Goal: Task Accomplishment & Management: Use online tool/utility

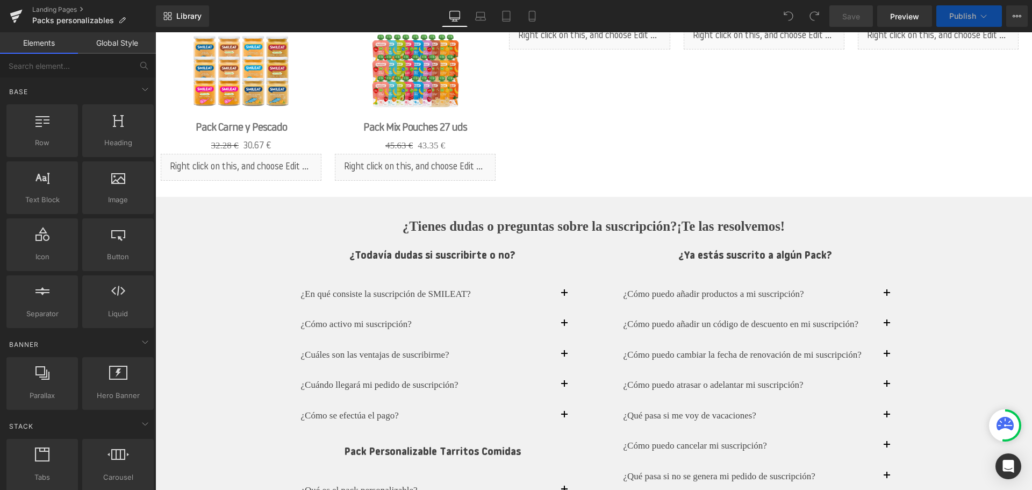
scroll to position [1345, 0]
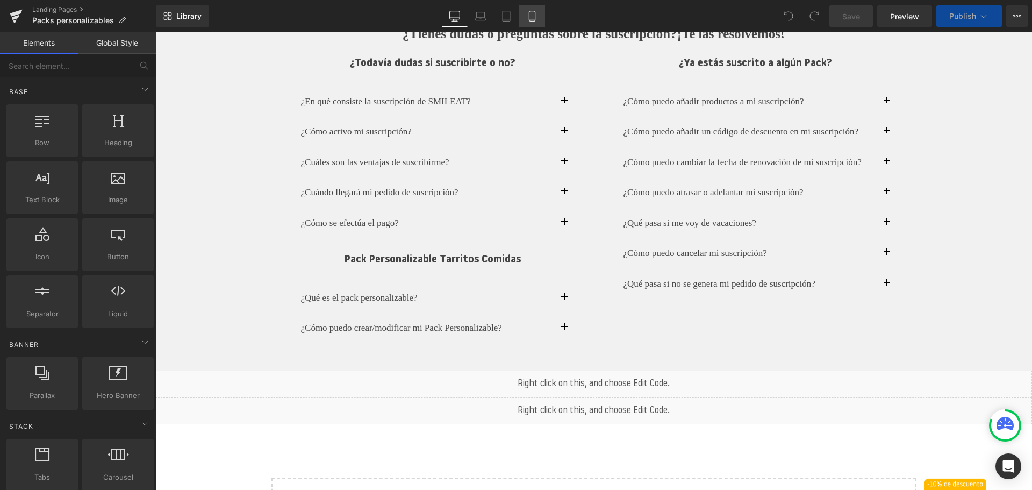
click at [529, 16] on icon at bounding box center [532, 16] width 11 height 11
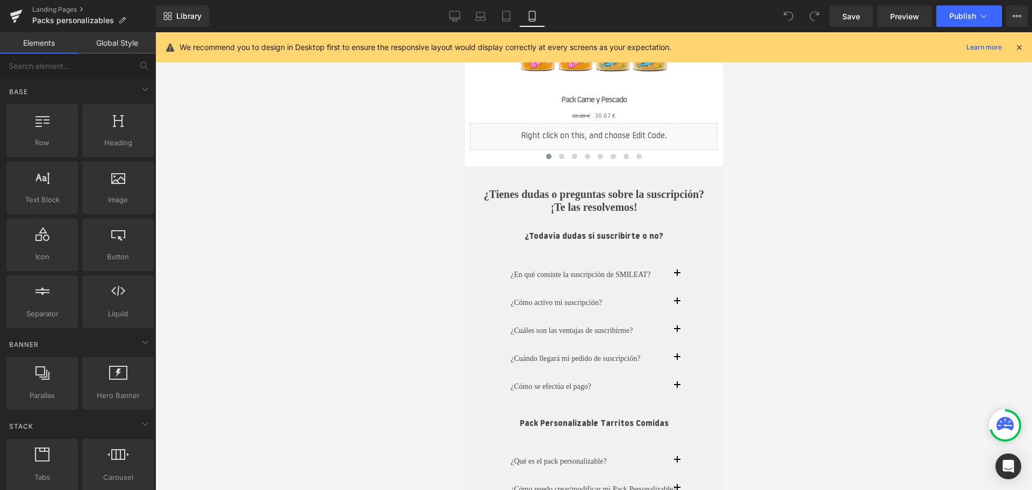
scroll to position [1708, 0]
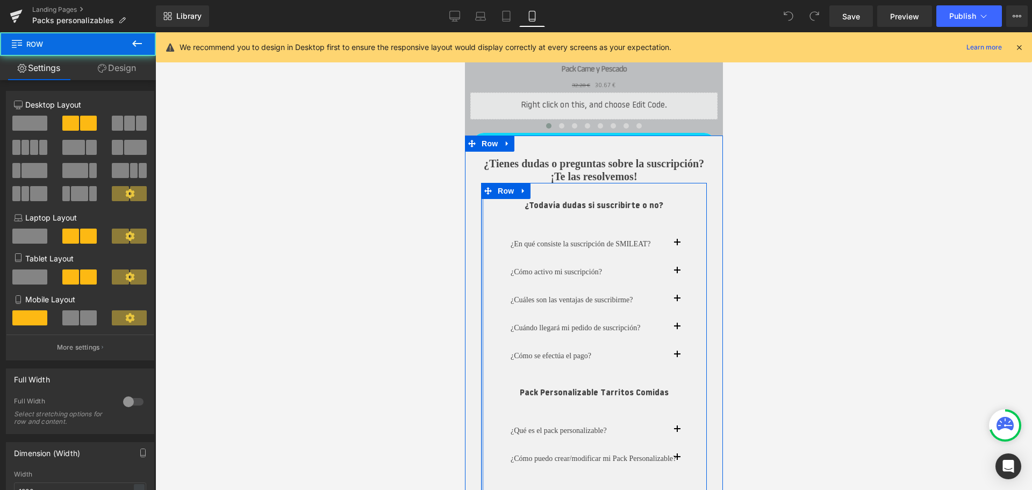
click at [477, 231] on div "¿Tienes dudas o preguntas sobre la suscripción? ¡Te las resolvemos! Heading ¿To…" at bounding box center [594, 450] width 258 height 629
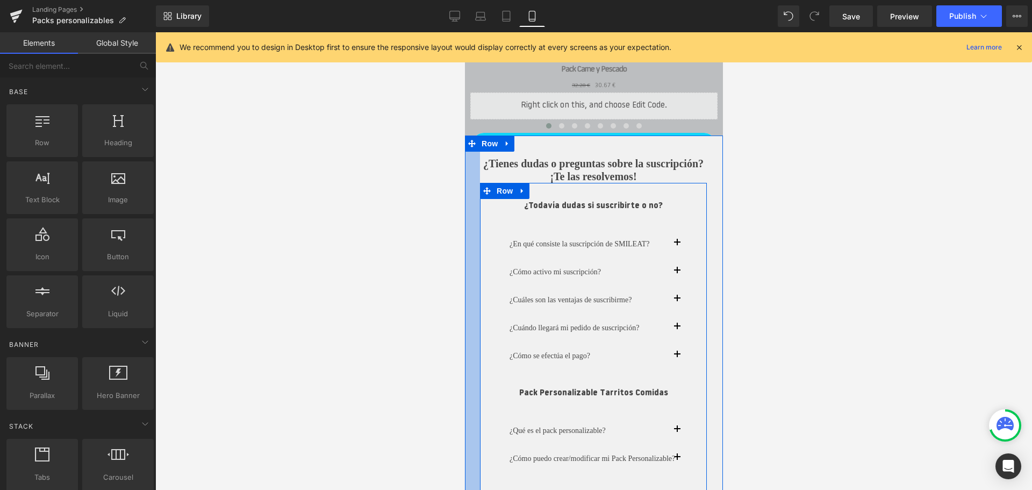
click at [465, 159] on iframe at bounding box center [594, 261] width 258 height 458
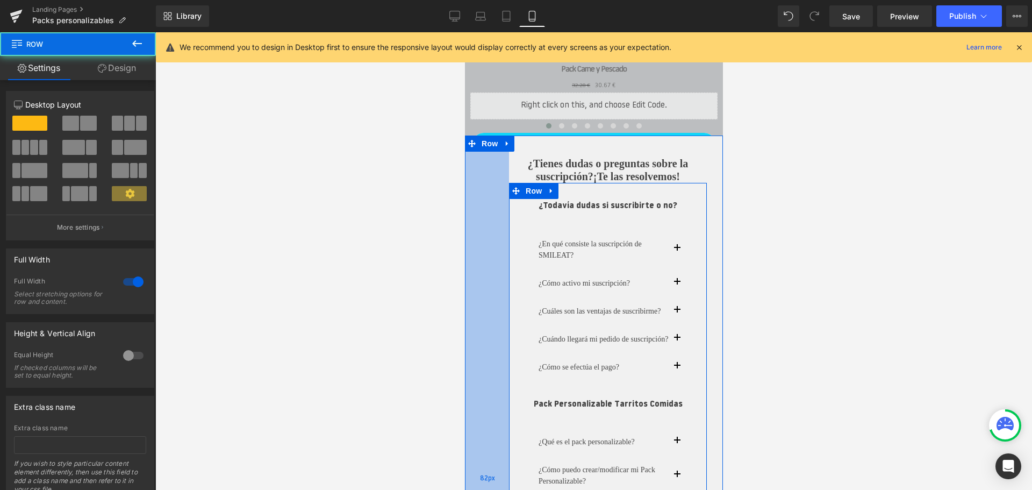
click at [493, 289] on div "82px" at bounding box center [487, 479] width 44 height 686
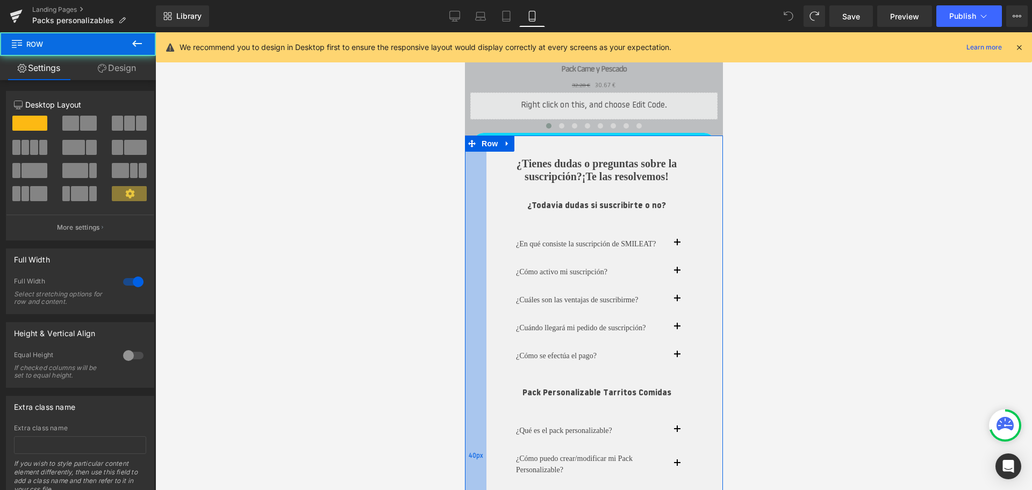
drag, startPoint x: 501, startPoint y: 224, endPoint x: 475, endPoint y: 226, distance: 25.9
click at [475, 226] on div "40px" at bounding box center [476, 456] width 22 height 640
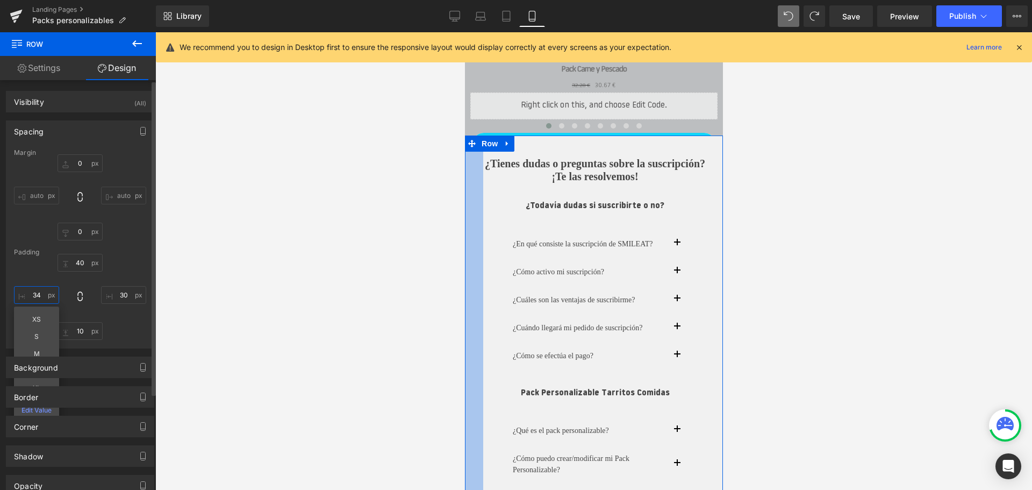
click at [37, 294] on input "34" at bounding box center [36, 295] width 45 height 18
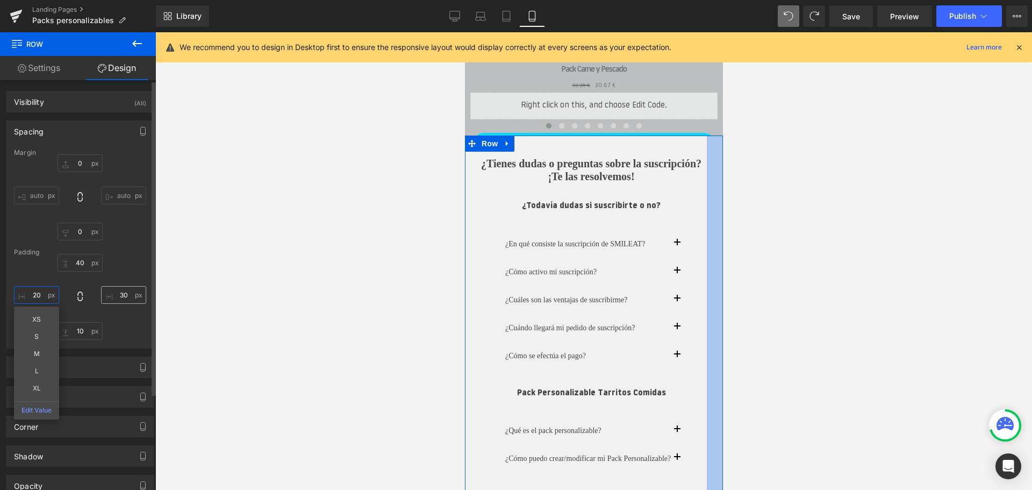
type input "20"
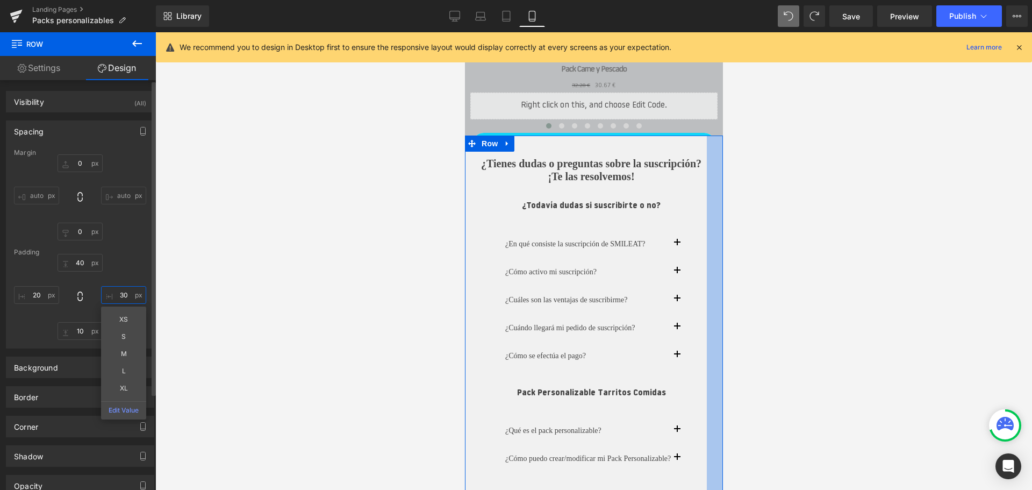
click at [124, 294] on input "30" at bounding box center [123, 295] width 45 height 18
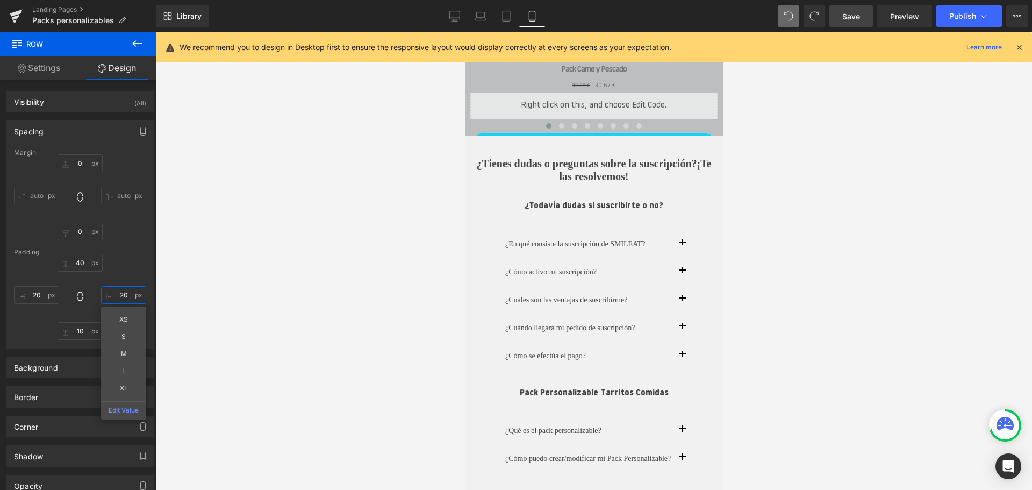
type input "20"
click at [861, 21] on link "Save" at bounding box center [852, 16] width 44 height 22
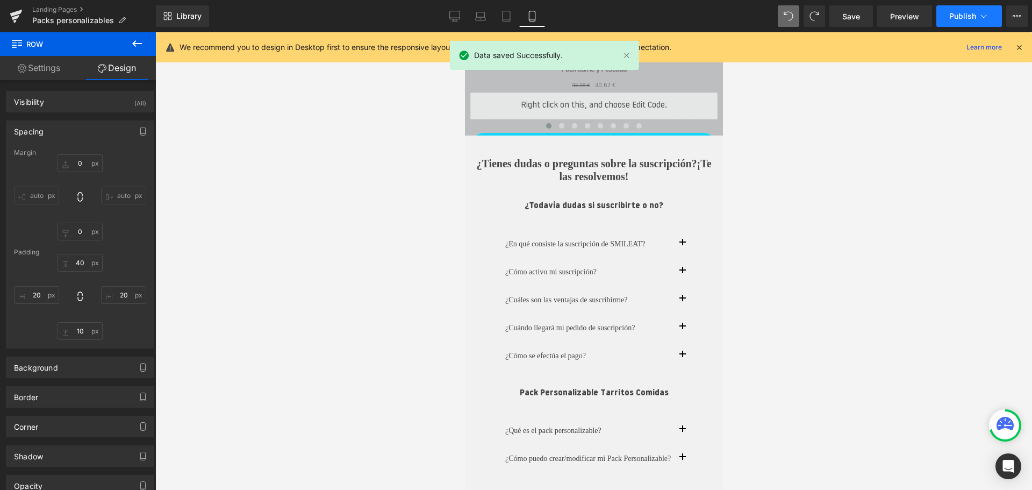
click at [958, 13] on span "Publish" at bounding box center [963, 16] width 27 height 9
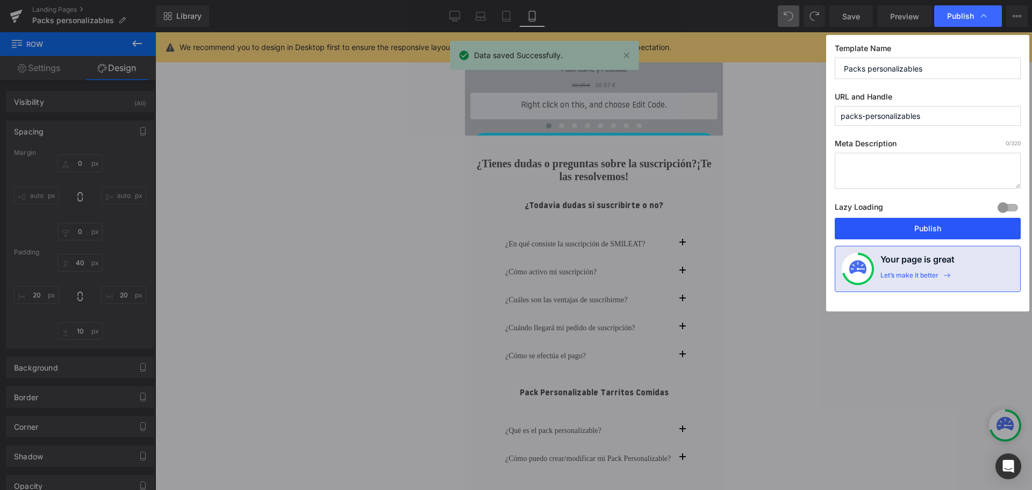
click at [868, 231] on button "Publish" at bounding box center [928, 229] width 186 height 22
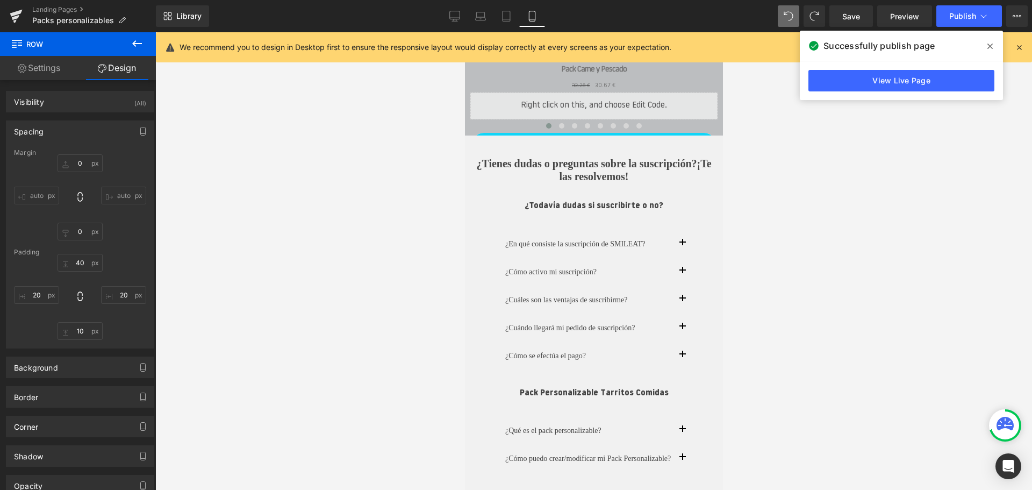
click at [989, 46] on icon at bounding box center [990, 46] width 5 height 9
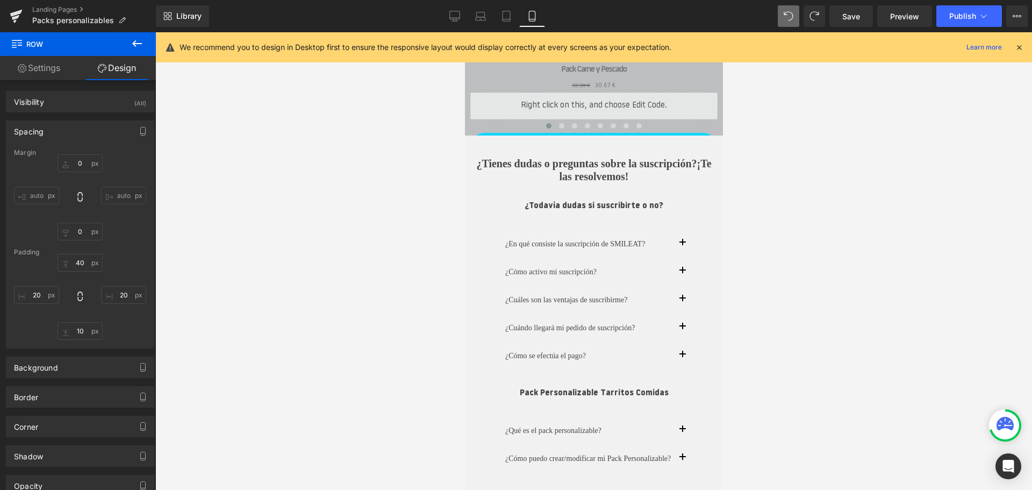
click at [180, 232] on div at bounding box center [593, 261] width 877 height 458
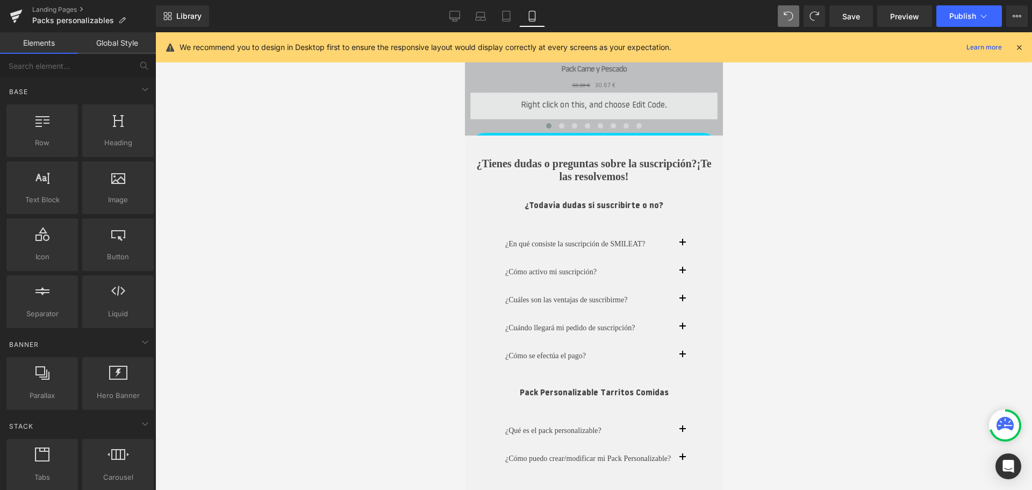
click at [324, 230] on div at bounding box center [593, 261] width 877 height 458
click at [814, 268] on div at bounding box center [593, 261] width 877 height 458
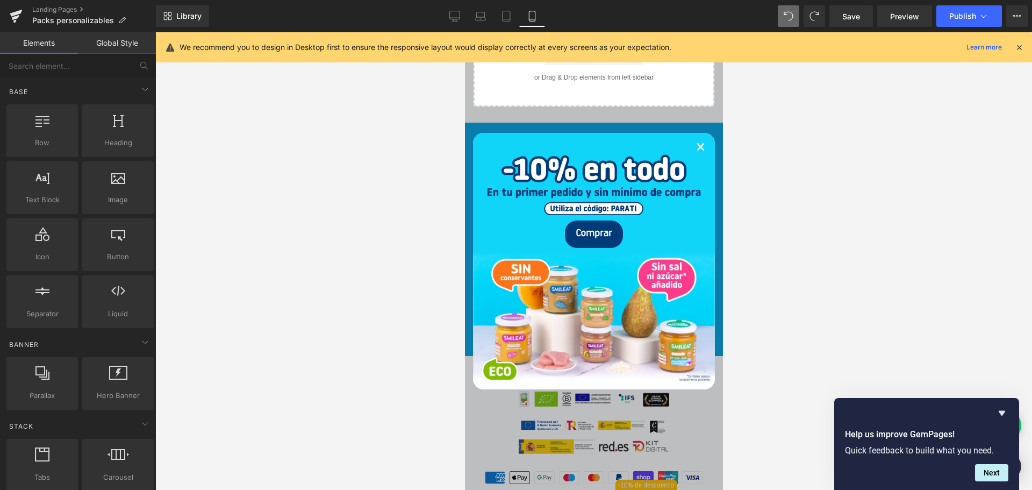
scroll to position [2625, 0]
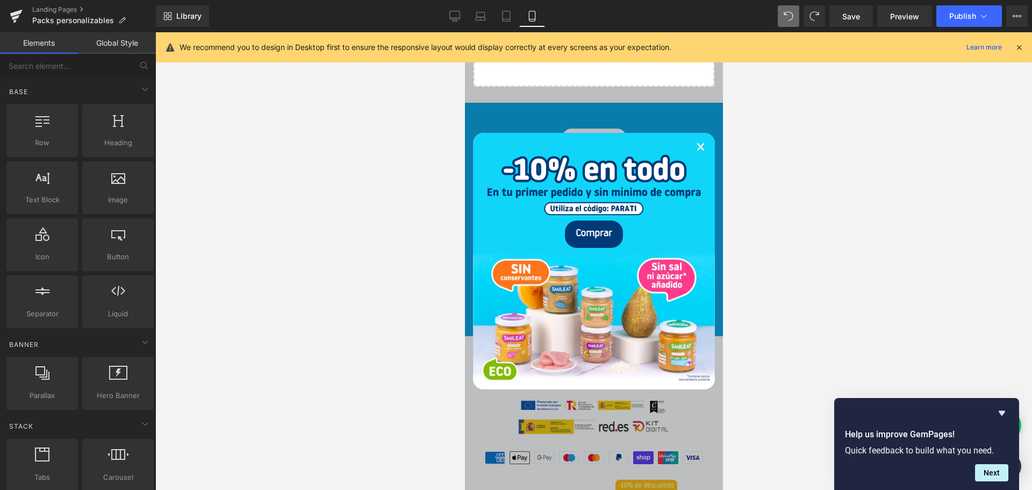
click at [697, 153] on link "×" at bounding box center [700, 148] width 9 height 32
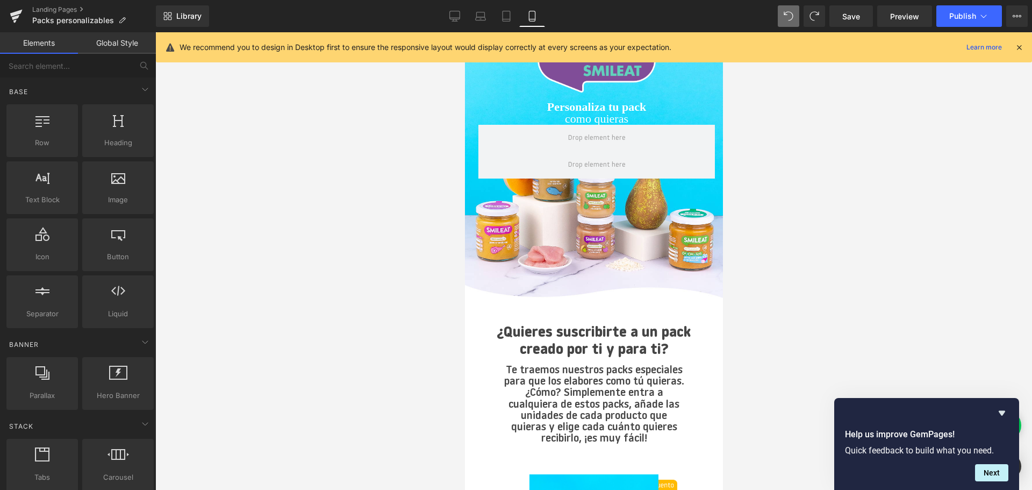
scroll to position [80, 0]
